Goal: Information Seeking & Learning: Find specific fact

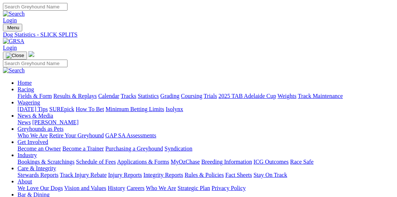
click at [41, 93] on link "Fields & Form" at bounding box center [34, 96] width 34 height 6
select select "VIC"
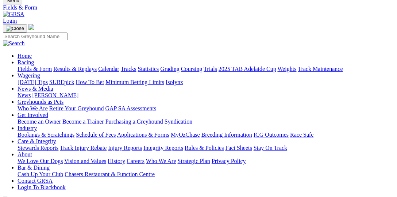
scroll to position [37, 0]
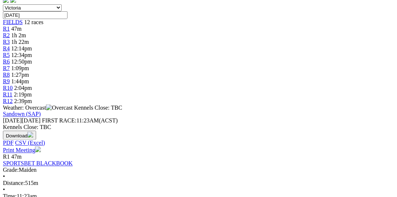
scroll to position [300, 0]
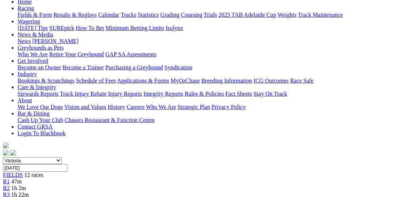
scroll to position [37, 0]
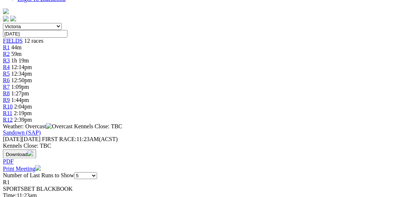
scroll to position [225, 0]
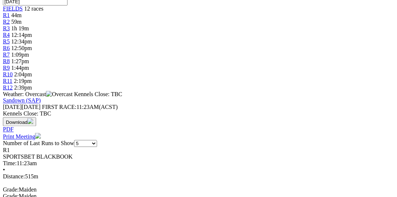
scroll to position [262, 0]
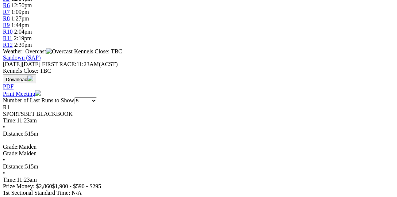
scroll to position [300, 0]
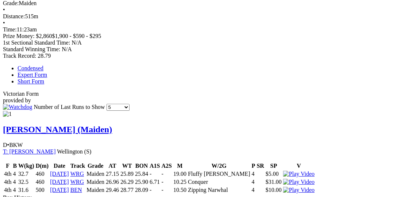
scroll to position [450, 0]
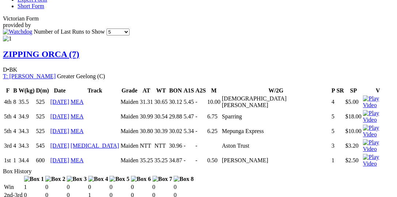
scroll to position [562, 0]
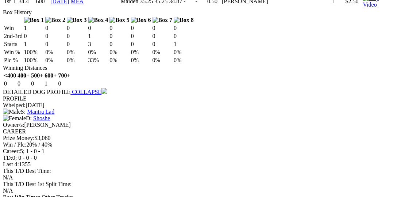
scroll to position [675, 0]
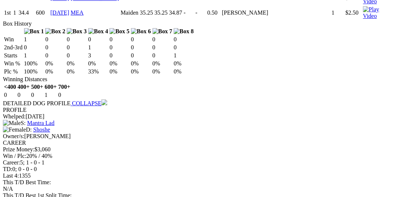
scroll to position [712, 0]
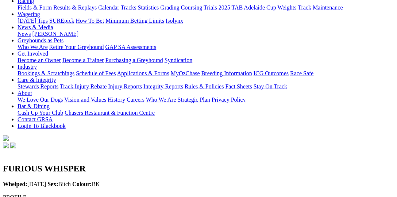
scroll to position [75, 0]
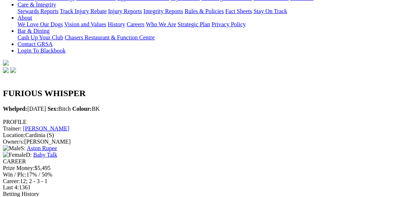
scroll to position [150, 0]
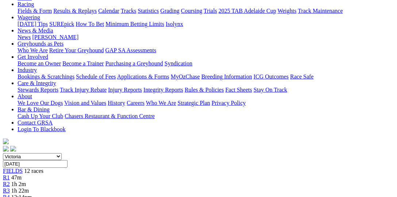
scroll to position [75, 0]
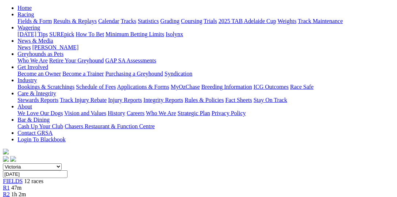
click at [22, 184] on span "47m" at bounding box center [16, 187] width 10 height 6
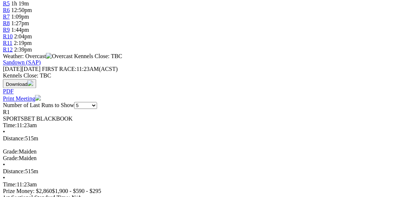
scroll to position [375, 0]
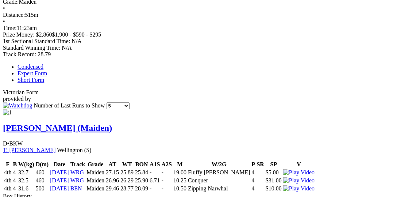
scroll to position [450, 0]
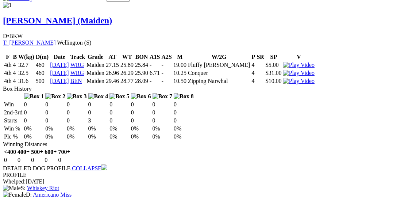
scroll to position [600, 0]
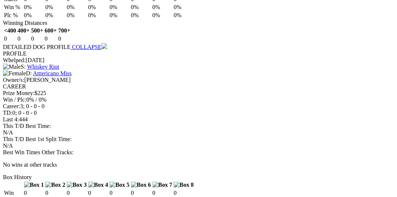
scroll to position [637, 0]
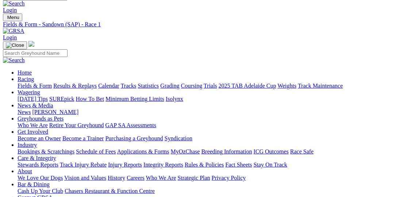
scroll to position [0, 0]
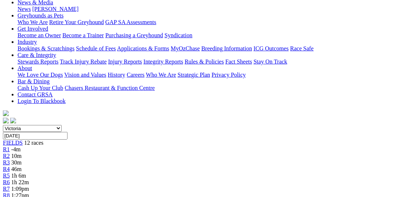
scroll to position [112, 0]
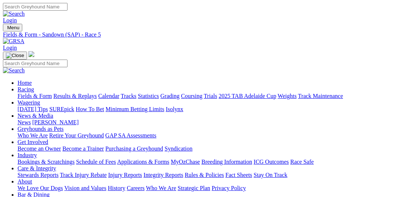
click at [67, 8] on input "Search" at bounding box center [35, 7] width 65 height 8
type input "[PERSON_NAME]"
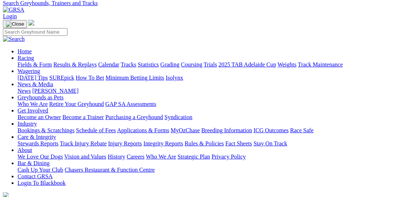
scroll to position [75, 0]
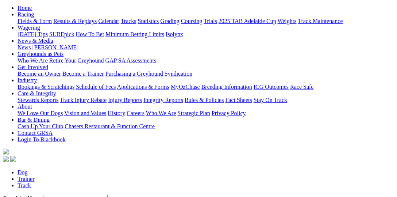
drag, startPoint x: 38, startPoint y: 47, endPoint x: 17, endPoint y: 44, distance: 20.2
click at [43, 194] on input "Dr.Asher" at bounding box center [75, 198] width 65 height 8
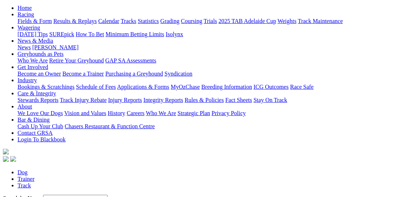
click at [43, 194] on input "Dr .Asher" at bounding box center [75, 198] width 65 height 8
drag, startPoint x: 40, startPoint y: 47, endPoint x: 26, endPoint y: 49, distance: 14.3
click at [43, 194] on input "Dr .Asher" at bounding box center [75, 198] width 65 height 8
type input "D"
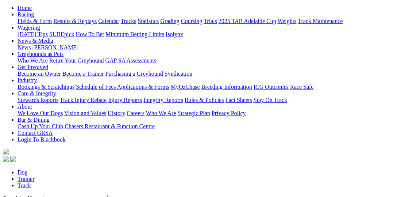
paste input "Dr. Asher"
type input "Dr. Asher"
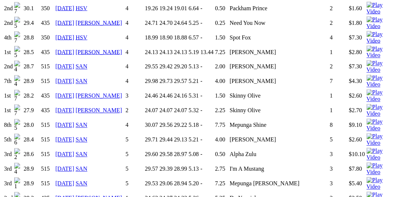
scroll to position [975, 0]
